Goal: Task Accomplishment & Management: Manage account settings

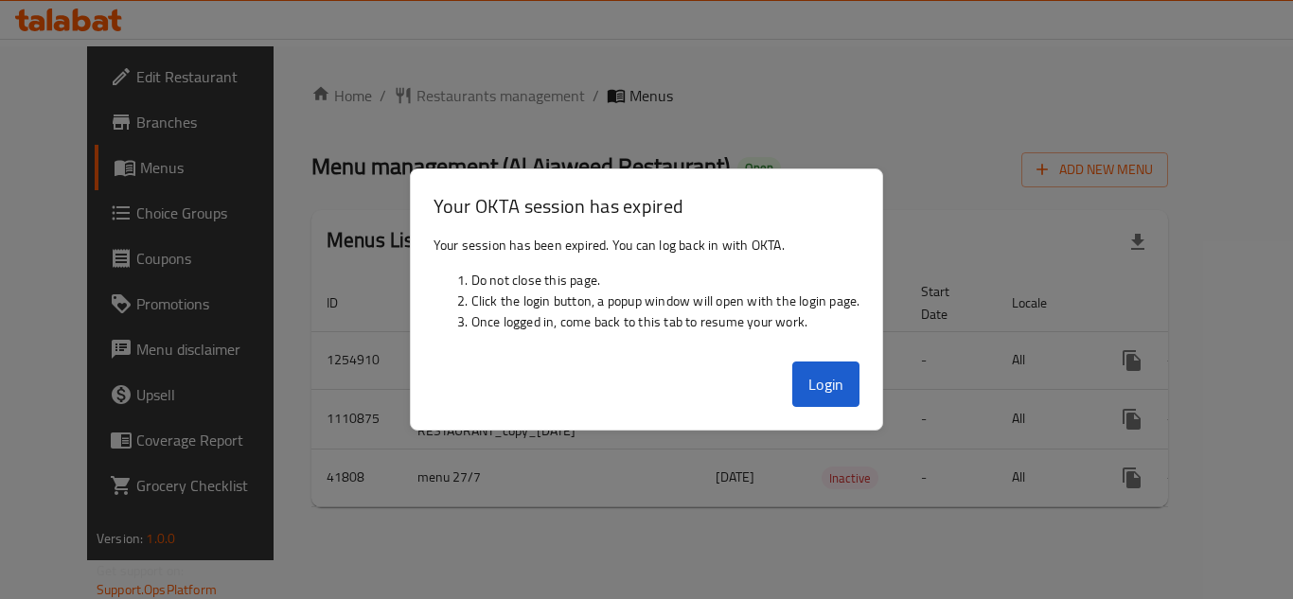
click at [840, 393] on button "Login" at bounding box center [827, 384] width 68 height 45
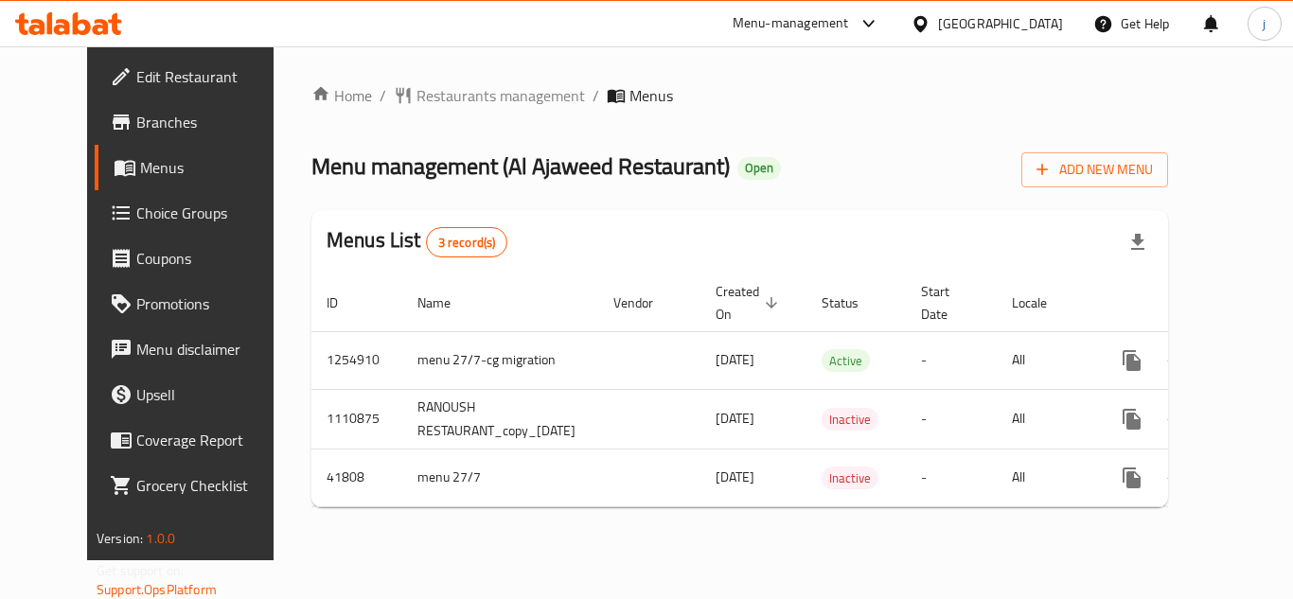
click at [737, 26] on div "Menu-management" at bounding box center [791, 23] width 116 height 23
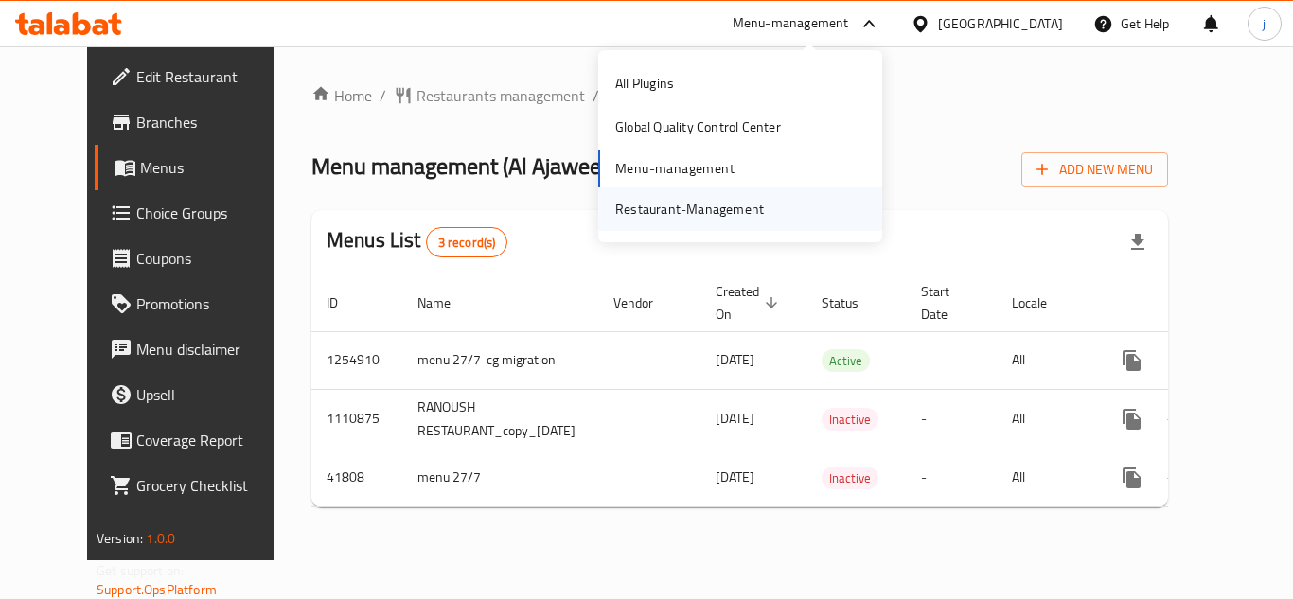
click at [700, 199] on div "Restaurant-Management" at bounding box center [689, 209] width 149 height 21
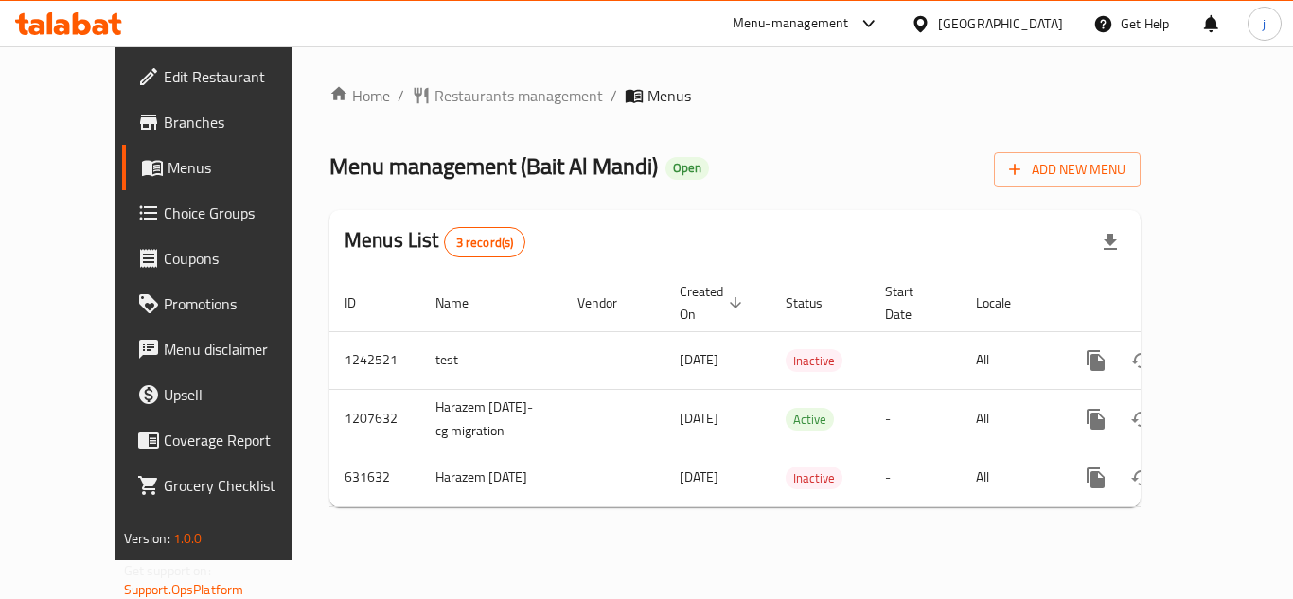
click at [164, 204] on span "Choice Groups" at bounding box center [240, 213] width 152 height 23
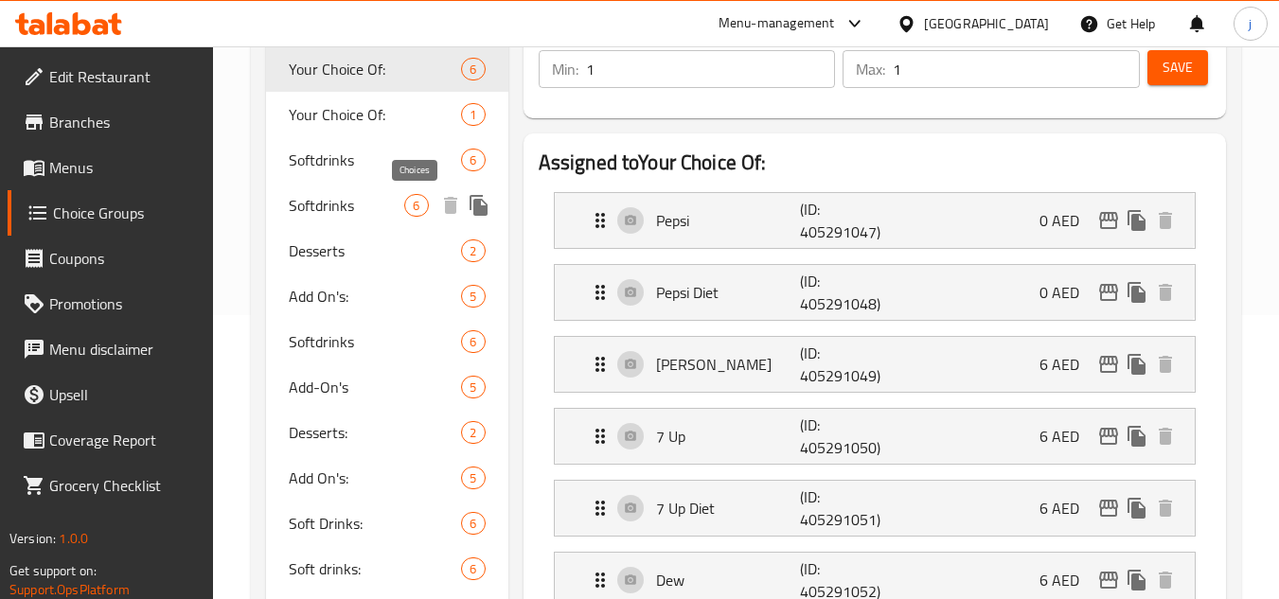
scroll to position [189, 0]
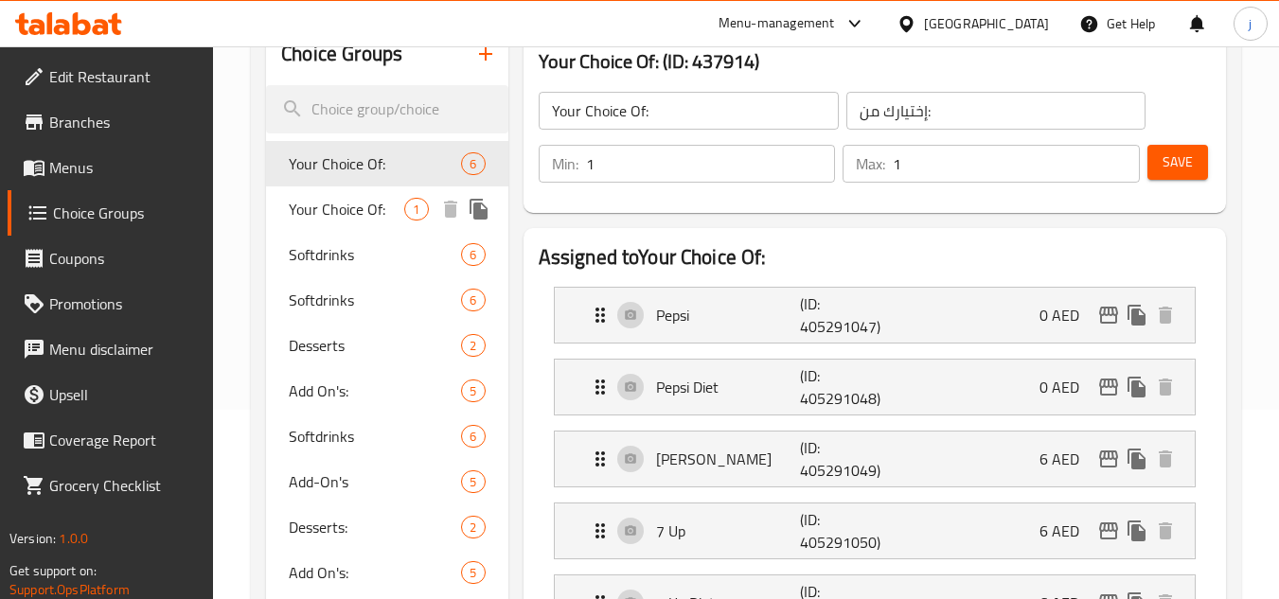
click at [335, 213] on span "Your Choice Of:" at bounding box center [347, 209] width 116 height 23
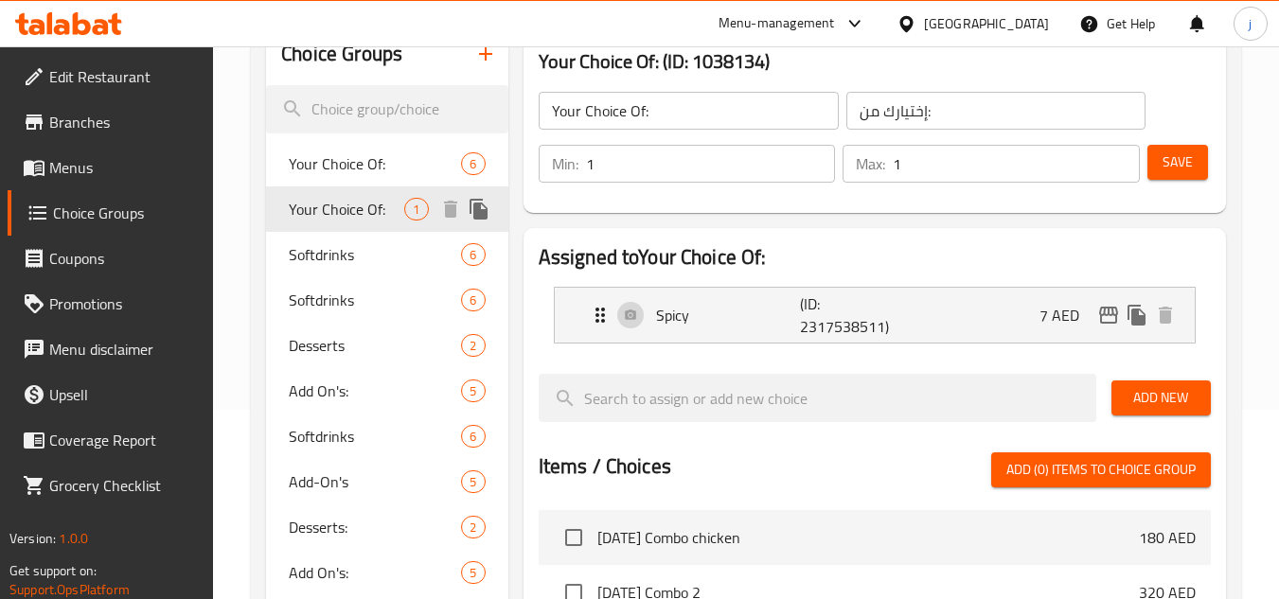
type input "0"
click at [320, 387] on span "Add On's:" at bounding box center [347, 391] width 116 height 23
type input "Add On's:"
type input "الإضافات:"
type input "5"
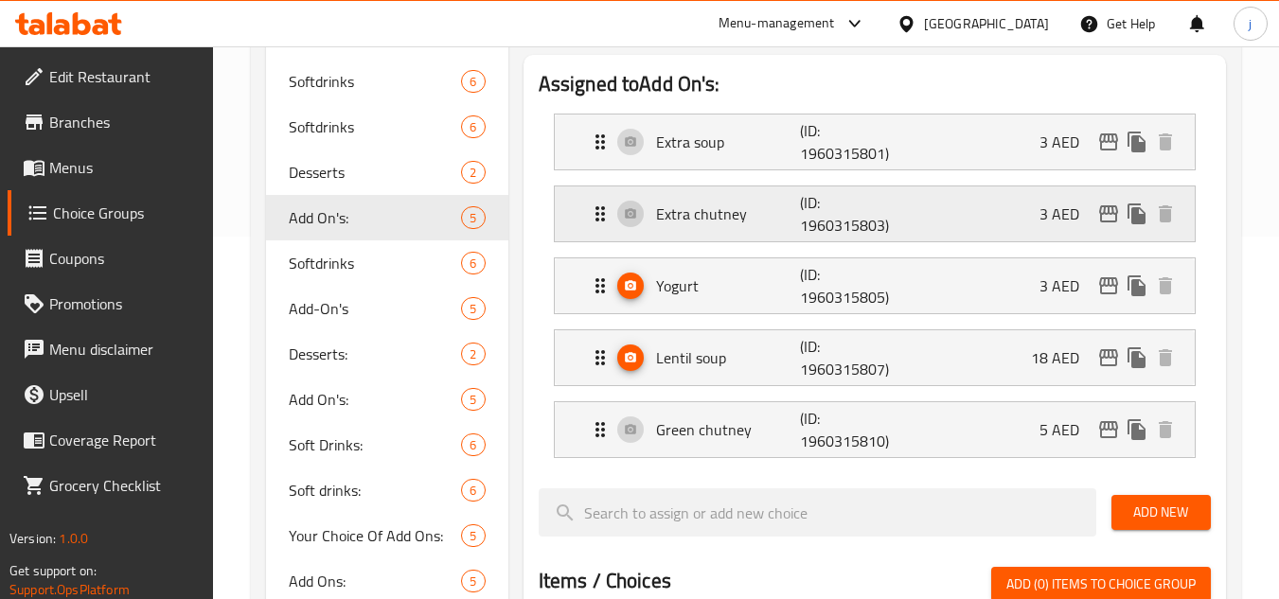
scroll to position [379, 0]
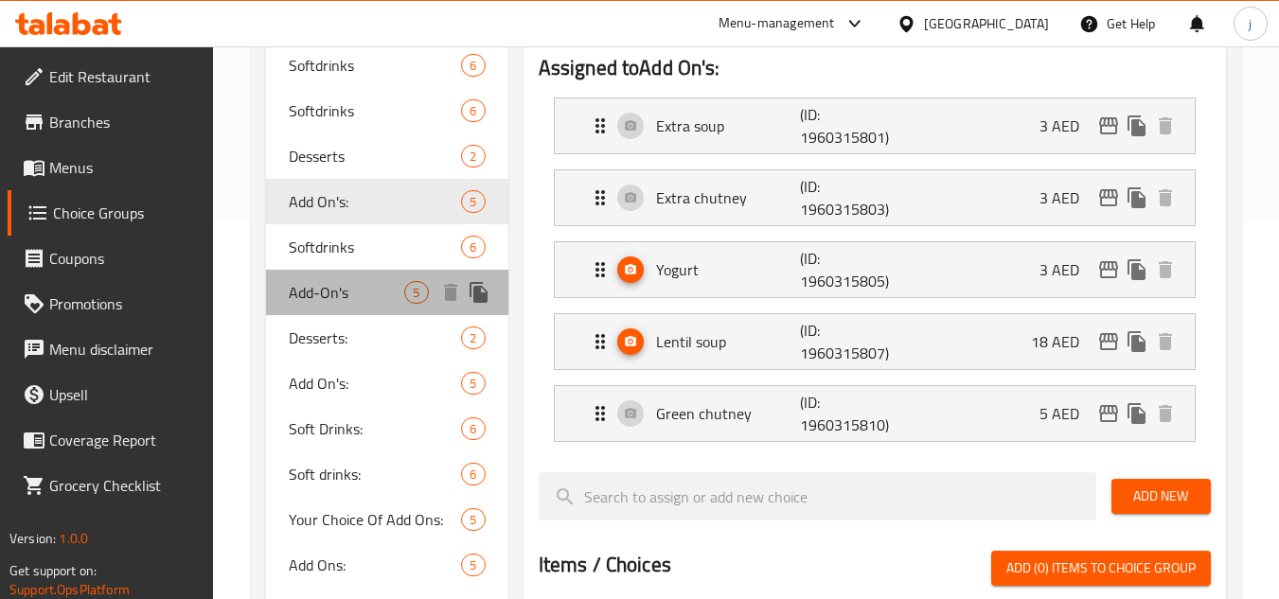
click at [349, 289] on span "Add-On's" at bounding box center [347, 292] width 116 height 23
type input "Add-On's"
type input "الأضافات"
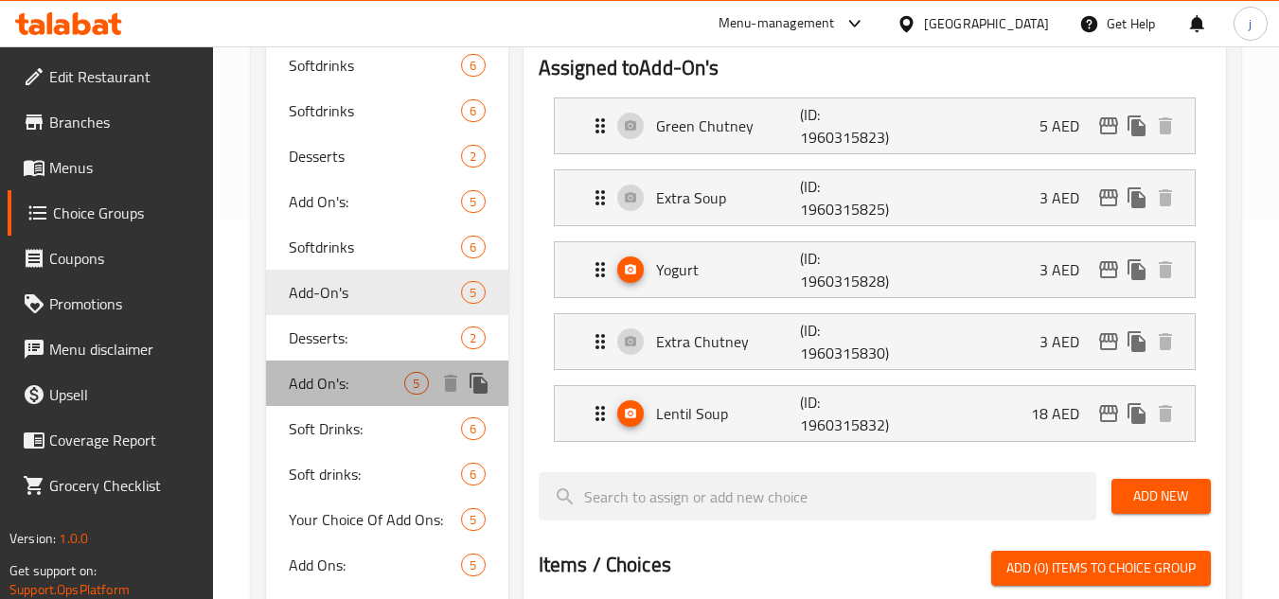
click at [338, 374] on span "Add On's:" at bounding box center [347, 383] width 116 height 23
type input "Add On's:"
type input "الإضافات:"
type input "1"
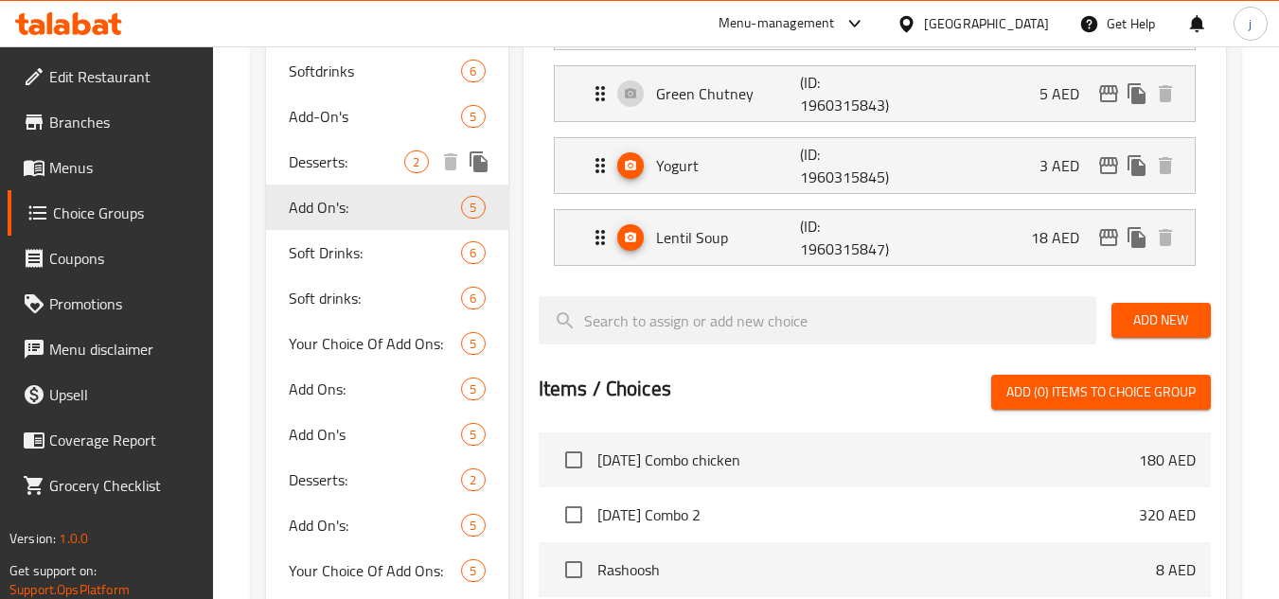
scroll to position [568, 0]
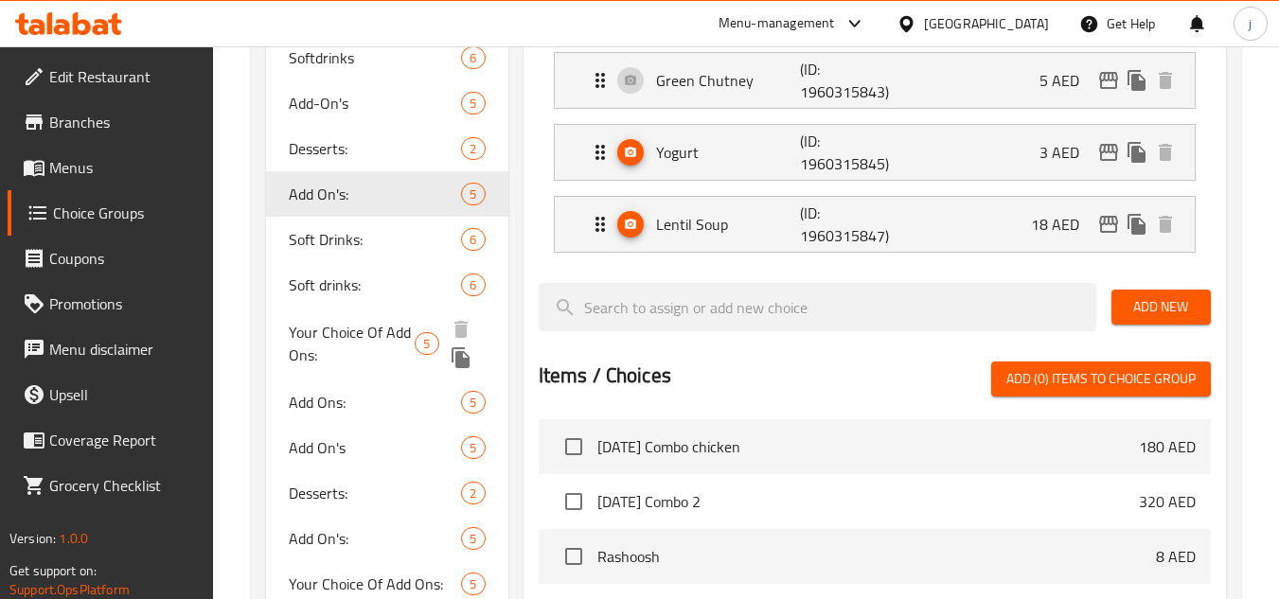
click at [353, 348] on span "Your Choice Of Add Ons:" at bounding box center [352, 343] width 126 height 45
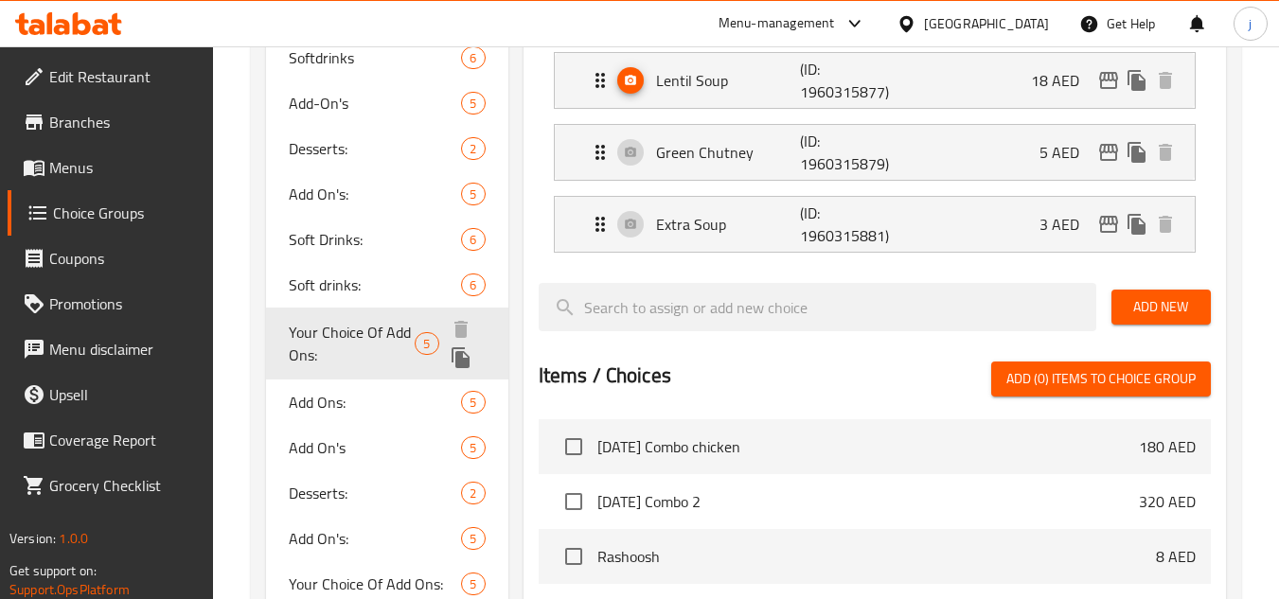
type input "Your Choice Of Add Ons:"
type input "إختيارك من الإضافات:"
type input "5"
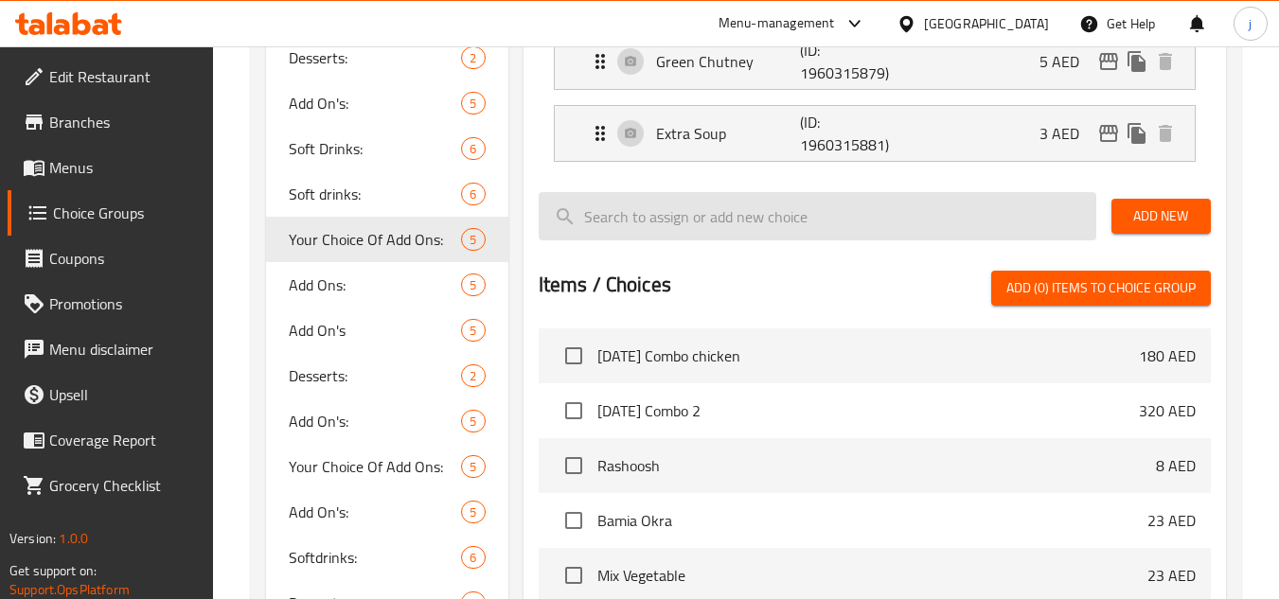
scroll to position [663, 0]
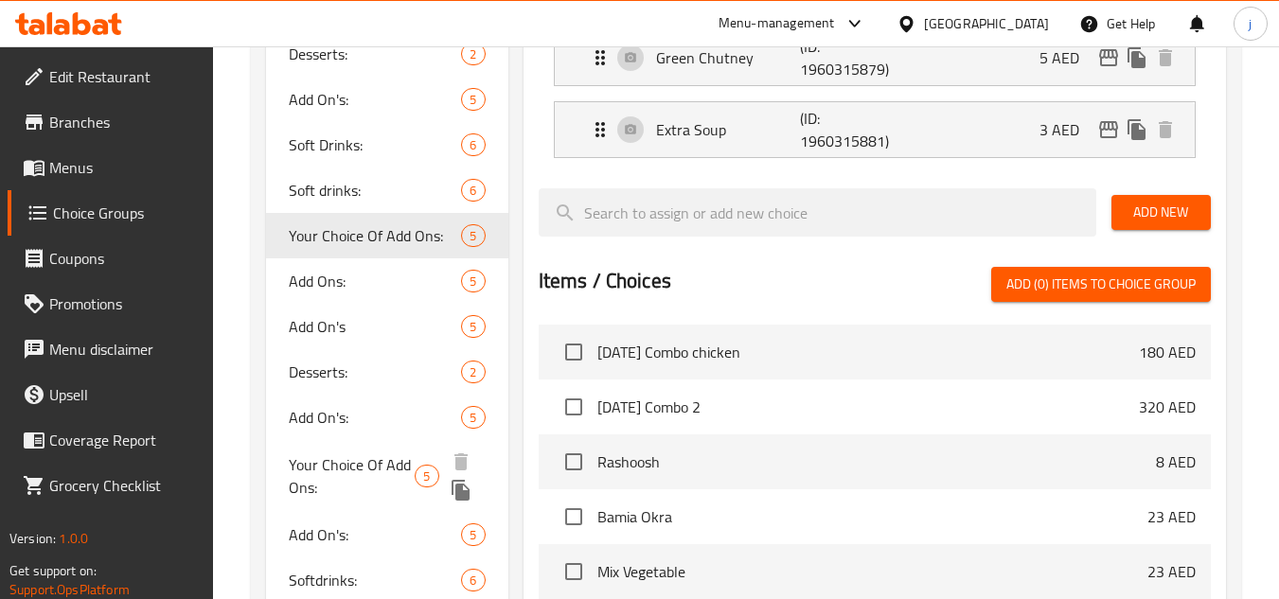
click at [366, 463] on span "Your Choice Of Add Ons:" at bounding box center [352, 476] width 126 height 45
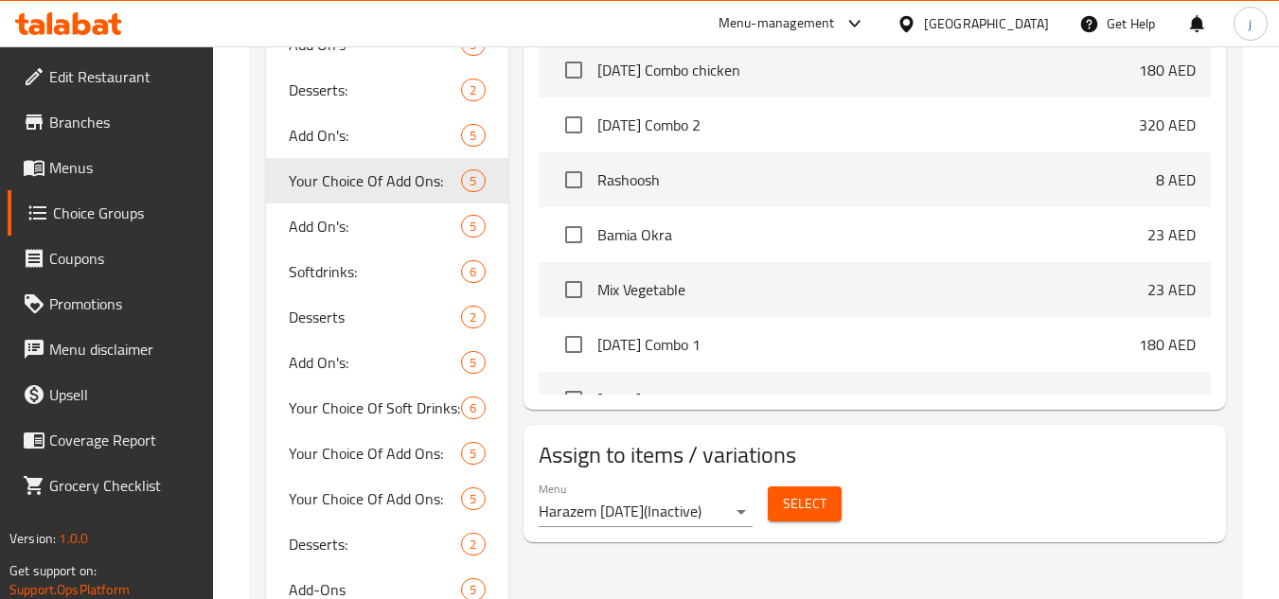
scroll to position [947, 0]
click at [338, 232] on span "Add On's:" at bounding box center [347, 224] width 116 height 23
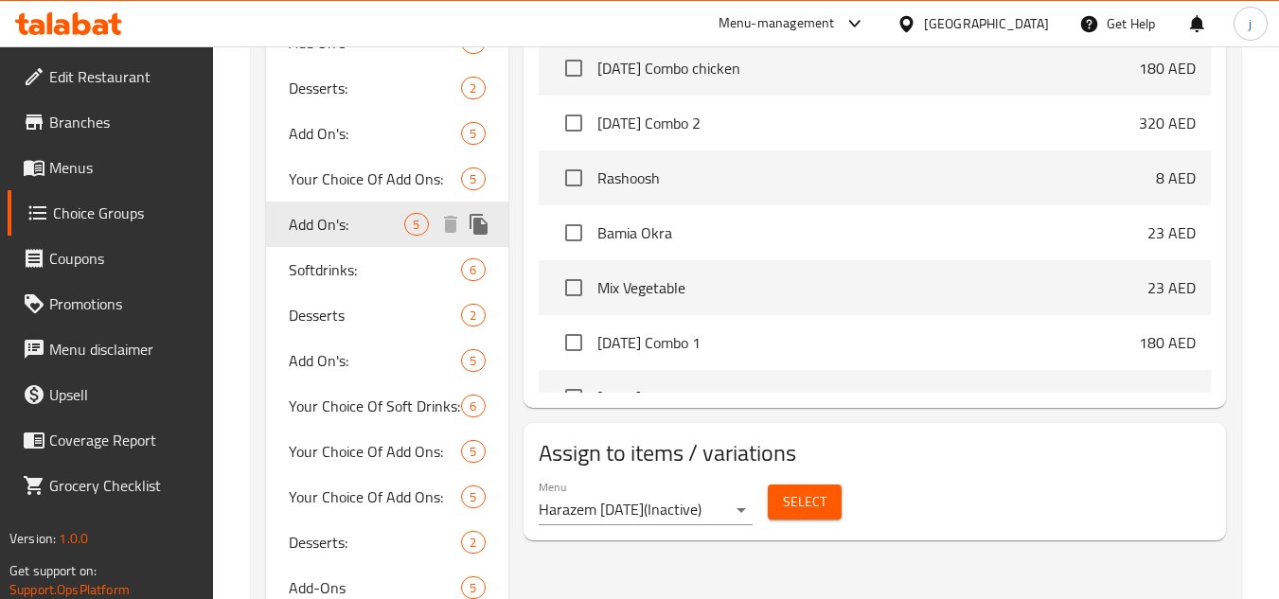
type input "Add On's:"
type input "الأضافات:"
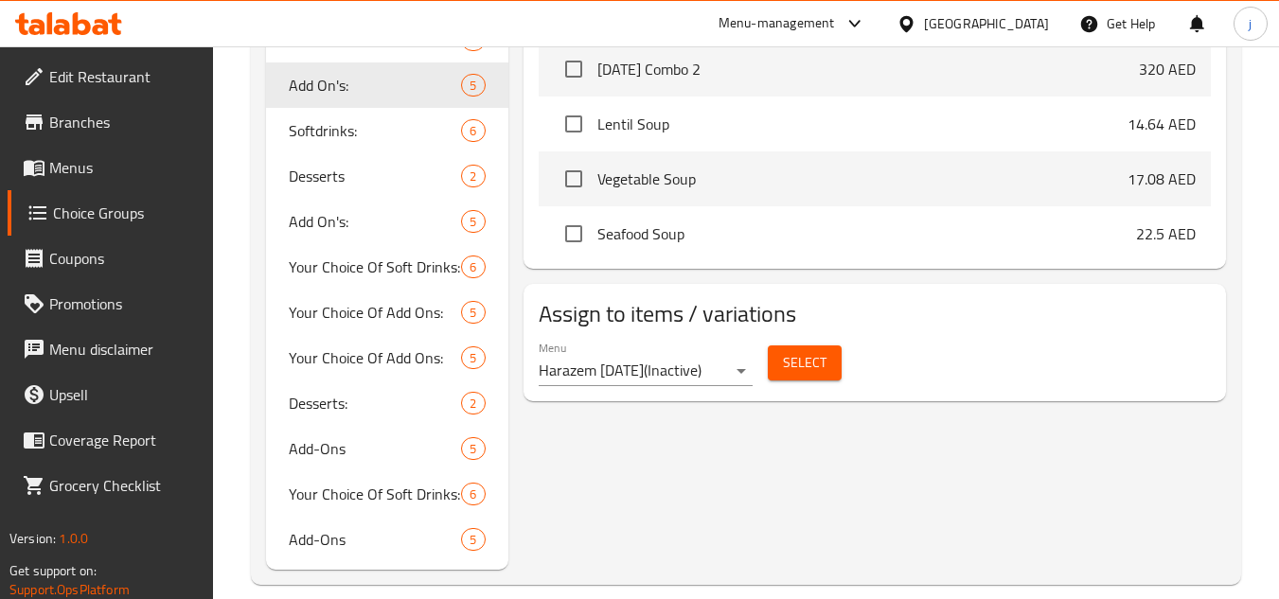
scroll to position [1110, 0]
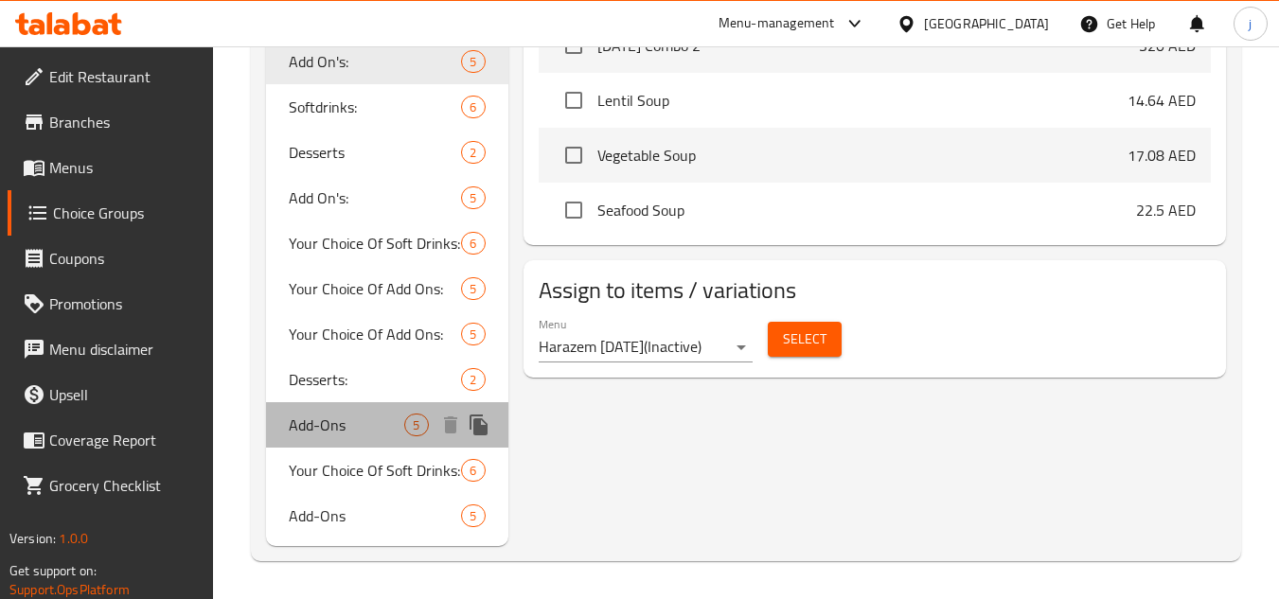
click at [348, 415] on span "Add-Ons" at bounding box center [347, 425] width 116 height 23
type input "Add-Ons"
type input "الأضافات"
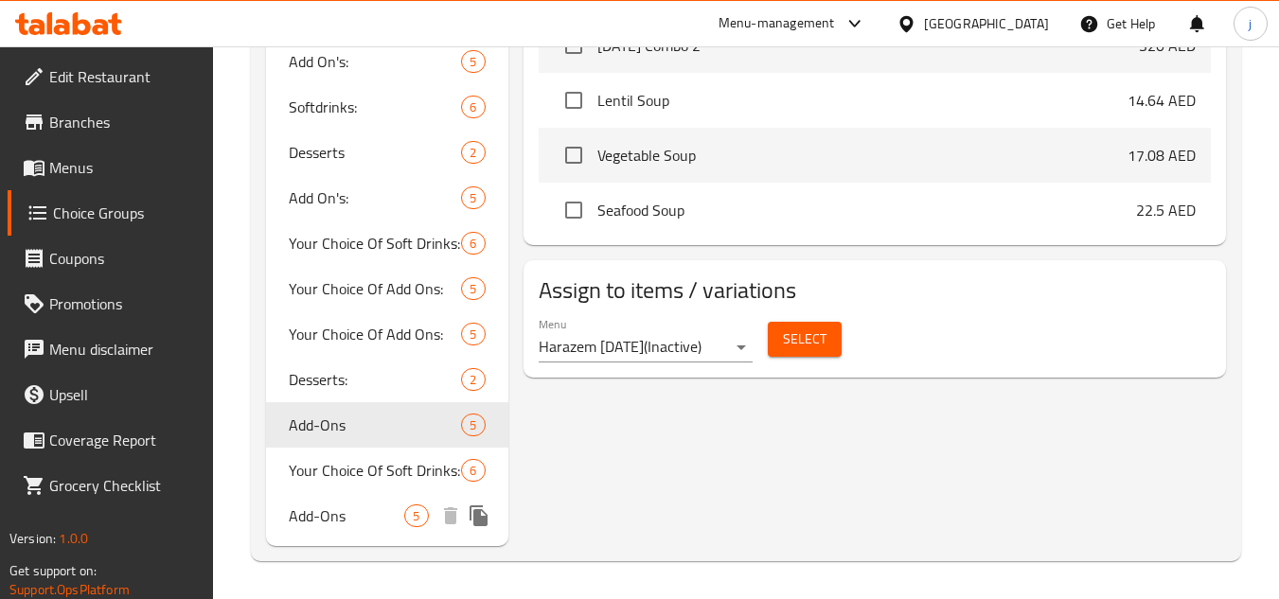
click at [352, 527] on div "Add-Ons 5" at bounding box center [386, 515] width 241 height 45
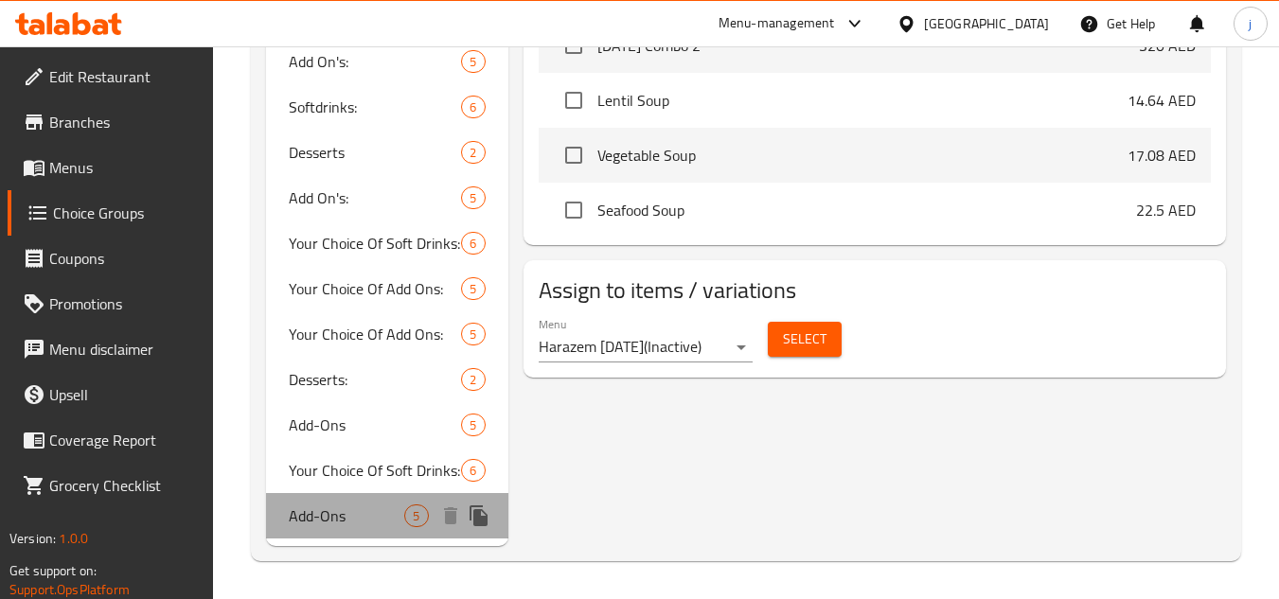
click at [316, 515] on span "Add-Ons" at bounding box center [347, 516] width 116 height 23
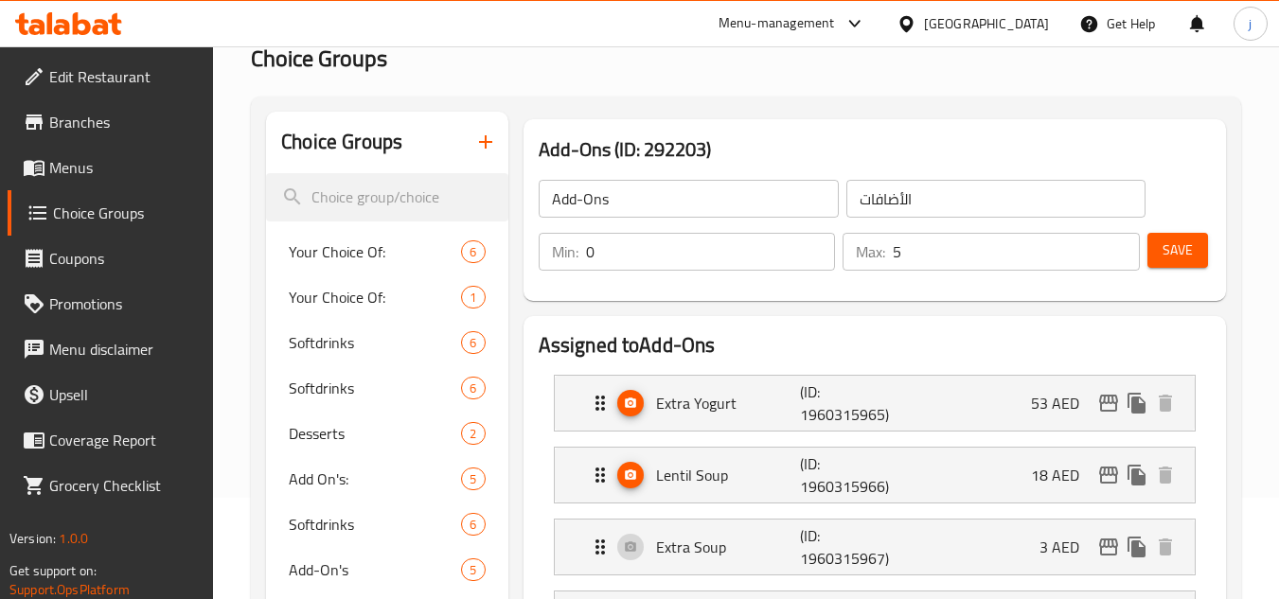
scroll to position [68, 0]
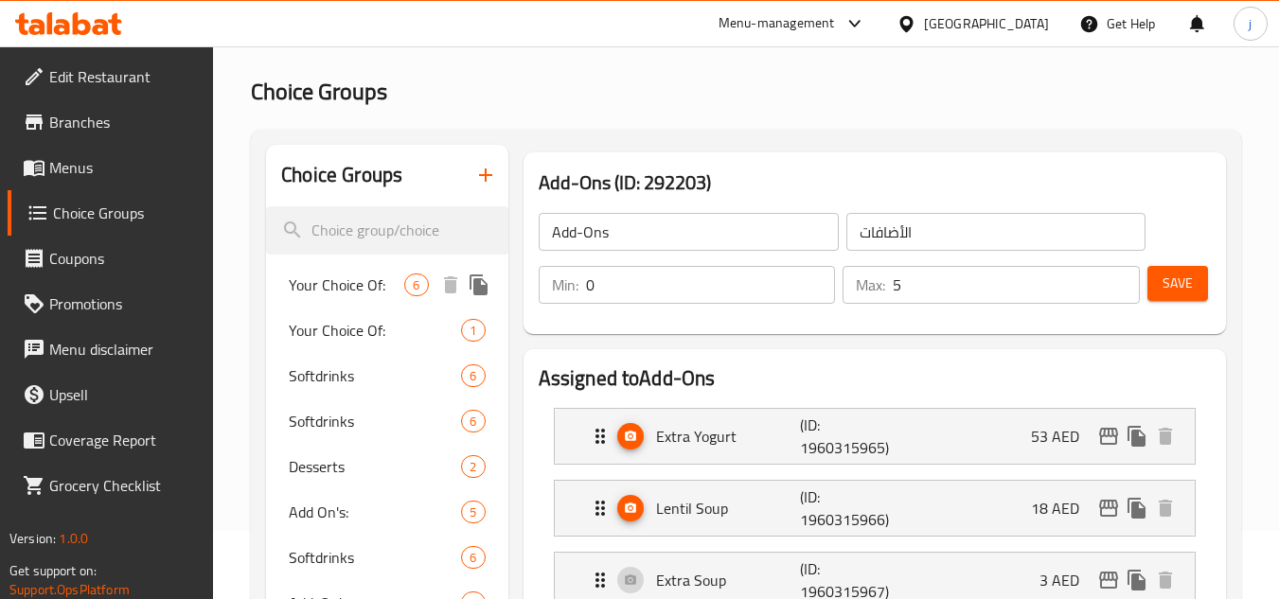
click at [381, 289] on span "Your Choice Of:" at bounding box center [347, 285] width 116 height 23
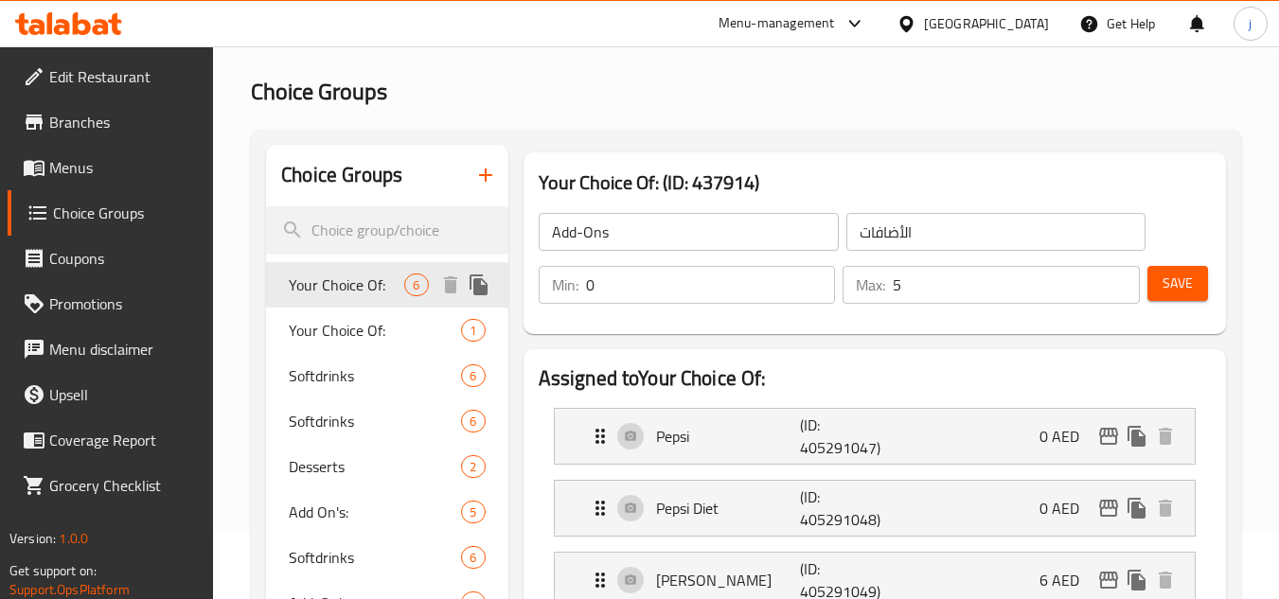
type input "Your Choice Of:"
type input "إختيارك من:"
type input "1"
click at [331, 325] on span "Your Choice Of:" at bounding box center [347, 330] width 116 height 23
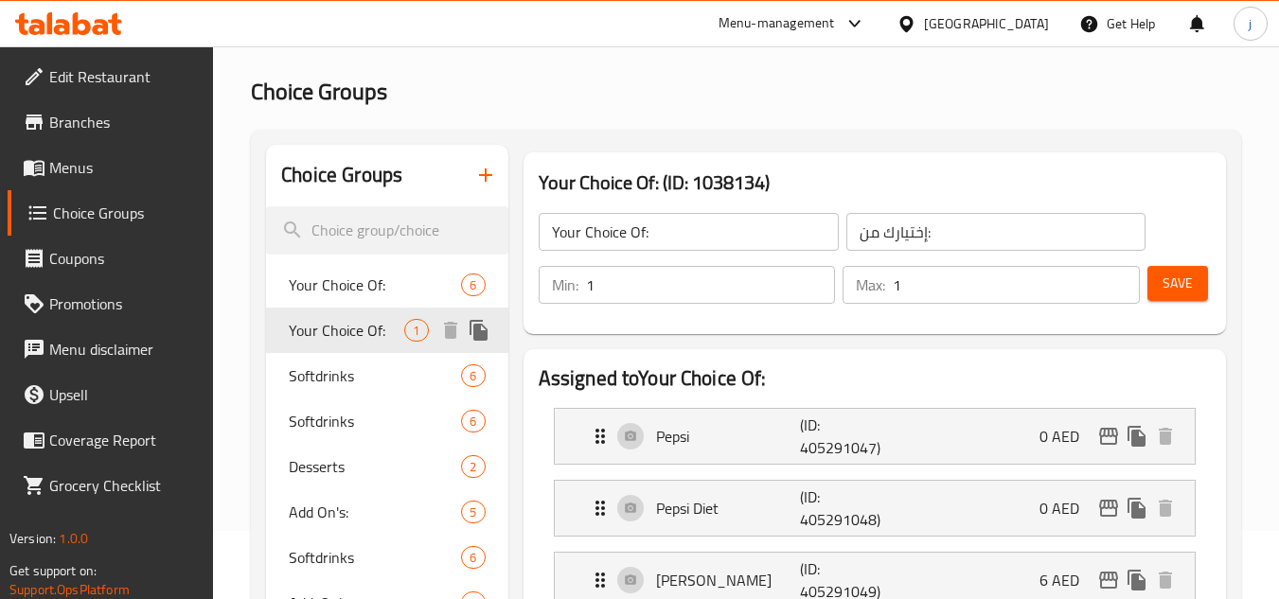
type input "0"
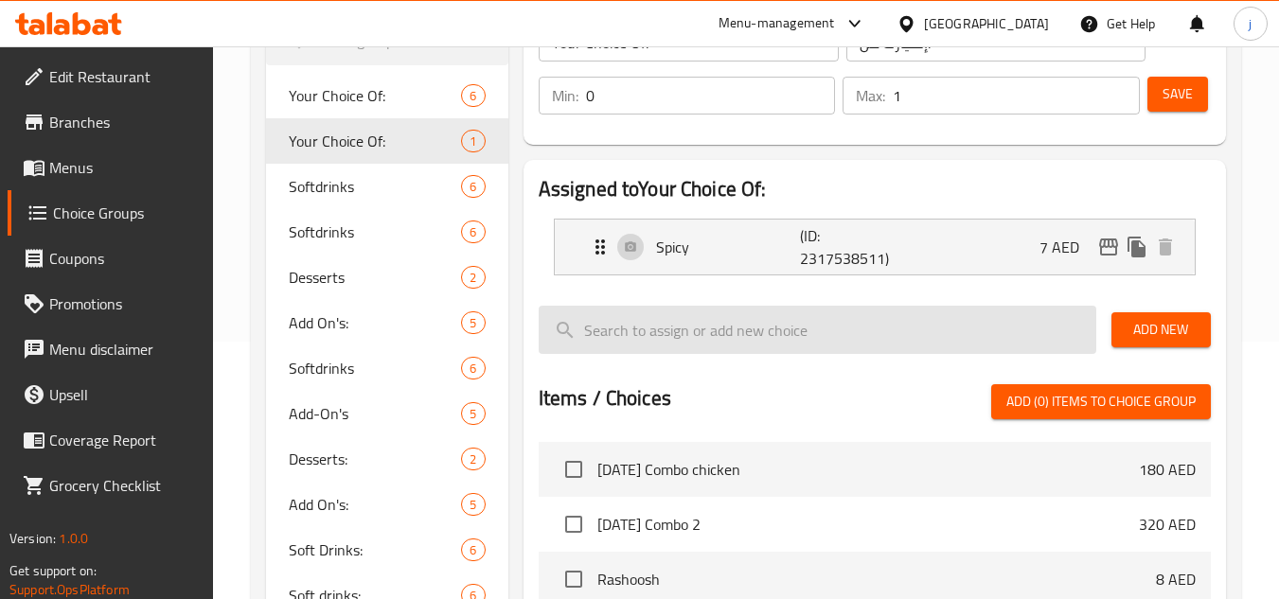
scroll to position [163, 0]
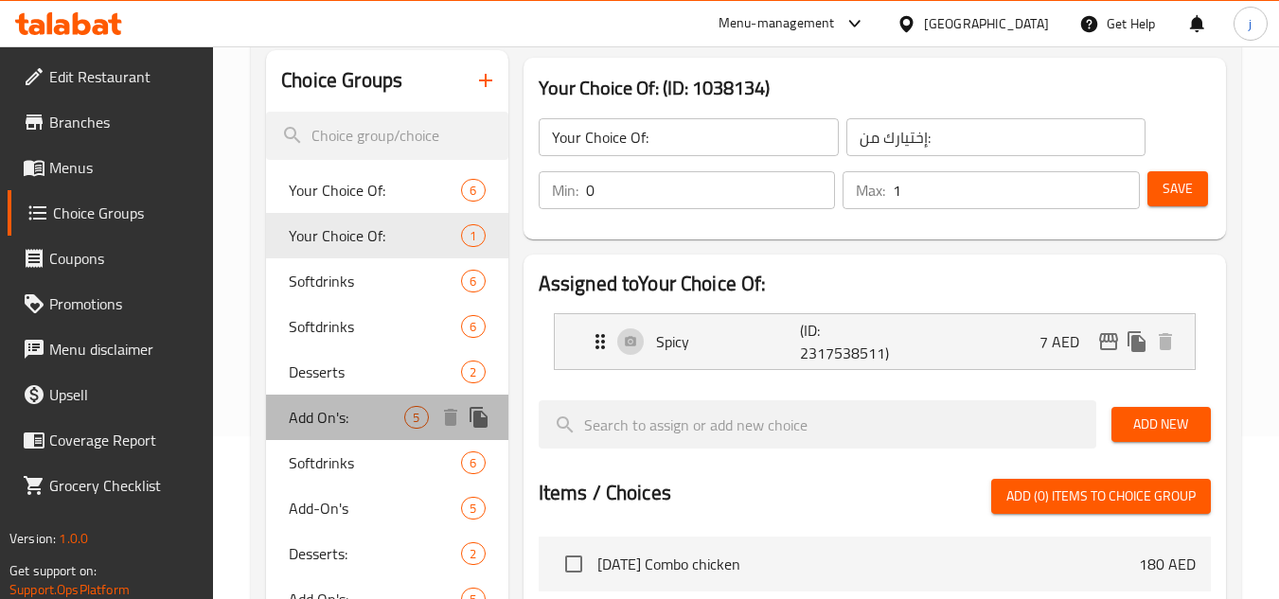
click at [347, 419] on span "Add On's:" at bounding box center [347, 417] width 116 height 23
type input "Add On's:"
type input "الإضافات:"
type input "5"
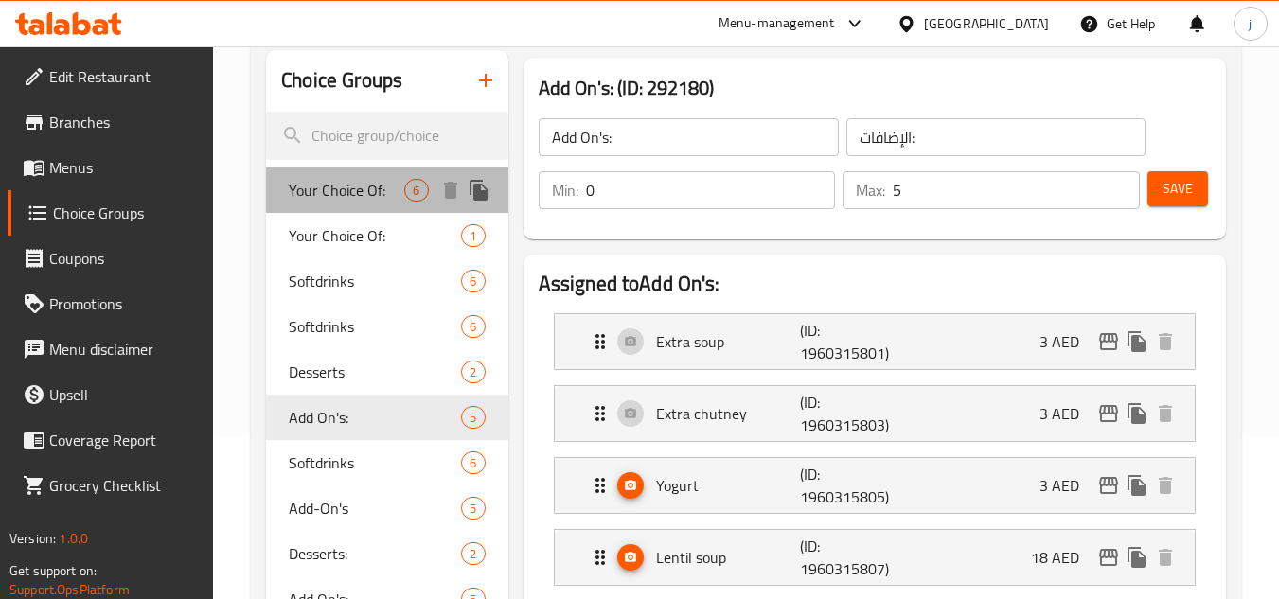
click at [343, 199] on span "Your Choice Of:" at bounding box center [347, 190] width 116 height 23
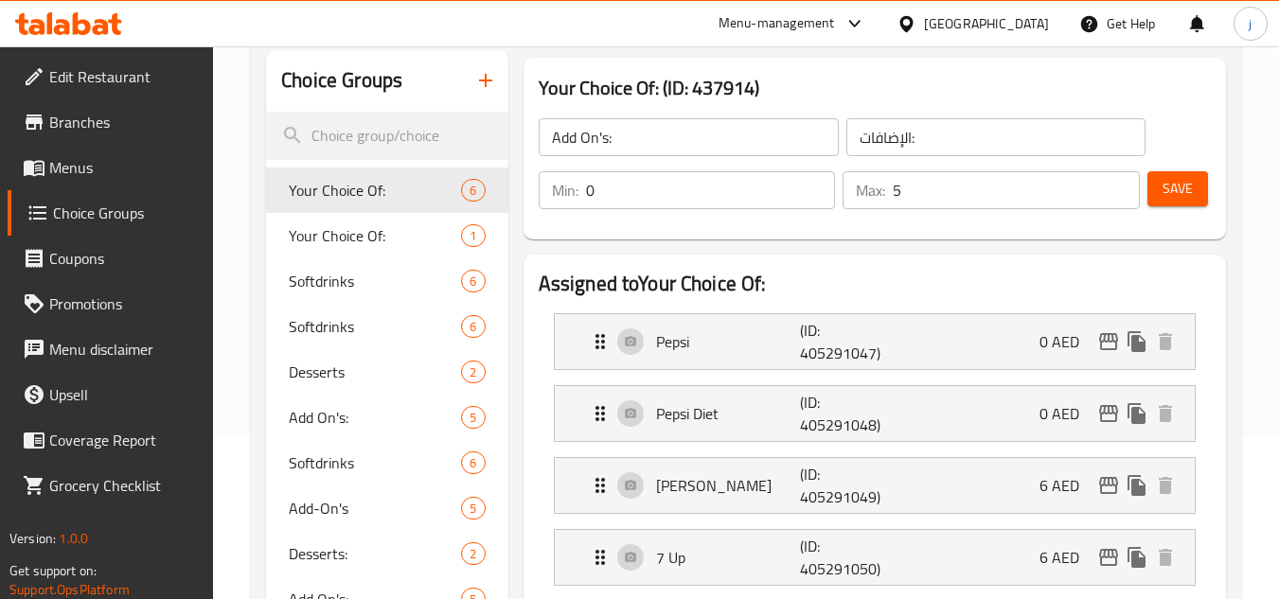
type input "Your Choice Of:"
type input "إختيارك من:"
type input "1"
